Goal: Information Seeking & Learning: Learn about a topic

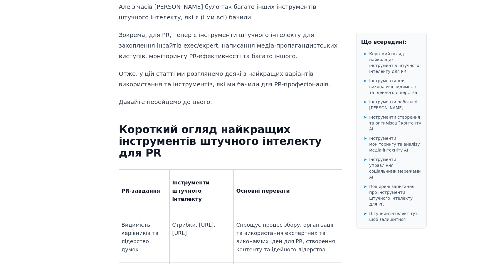
scroll to position [438, 0]
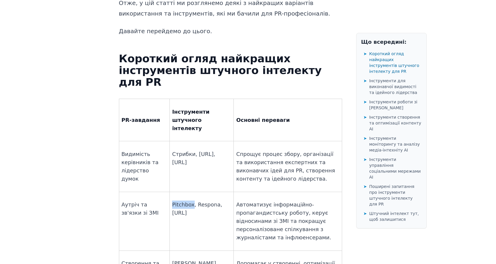
drag, startPoint x: 159, startPoint y: 177, endPoint x: 178, endPoint y: 178, distance: 19.1
click at [178, 200] on p "Pitchbox, Respona, [URL]" at bounding box center [201, 208] width 59 height 16
copy p "Pitchbox"
drag, startPoint x: 159, startPoint y: 194, endPoint x: 185, endPoint y: 193, distance: 26.4
click at [185, 200] on p "Pitchbox, Respona, [URL]" at bounding box center [201, 208] width 59 height 16
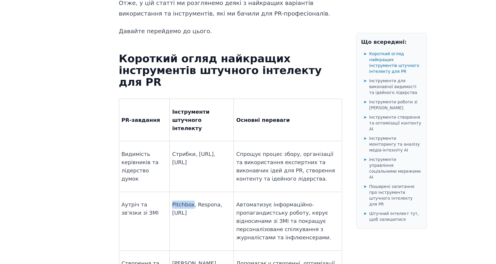
copy p "[URL]"
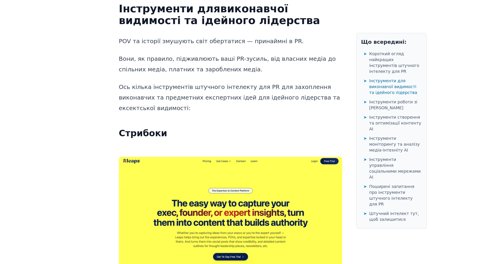
scroll to position [996, 0]
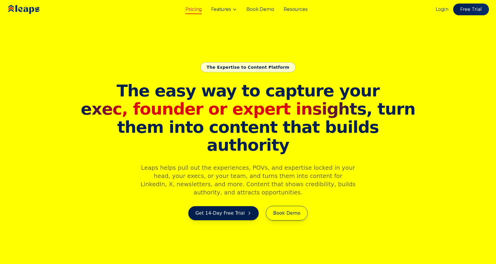
click at [198, 9] on link "Pricing" at bounding box center [193, 9] width 16 height 7
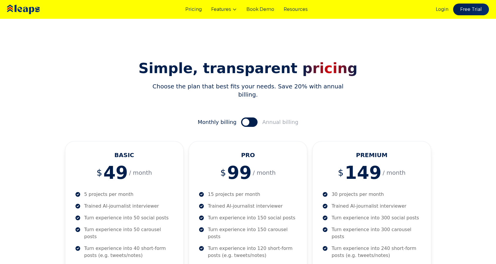
click at [36, 10] on img at bounding box center [32, 10] width 53 height 18
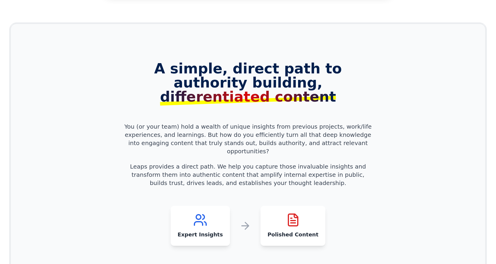
scroll to position [718, 0]
